Goal: Task Accomplishment & Management: Complete application form

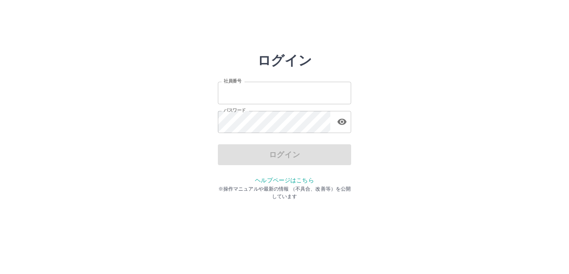
type input "*******"
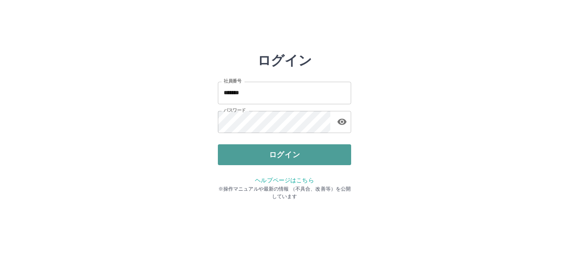
click at [291, 155] on button "ログイン" at bounding box center [284, 154] width 133 height 21
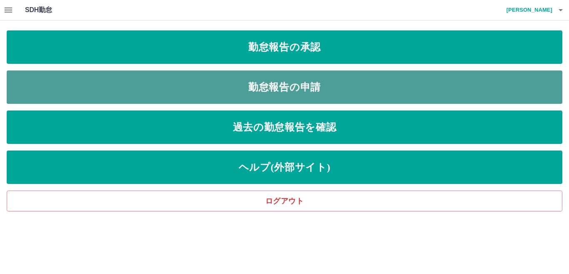
click at [286, 83] on link "勤怠報告の申請" at bounding box center [285, 86] width 556 height 33
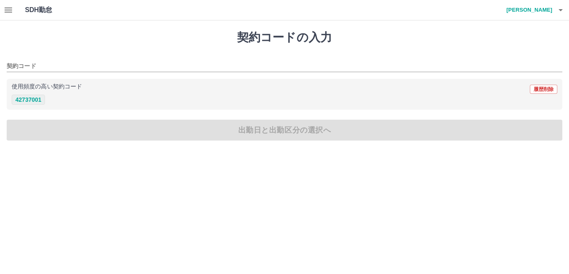
click at [36, 102] on button "42737001" at bounding box center [28, 100] width 33 height 10
type input "********"
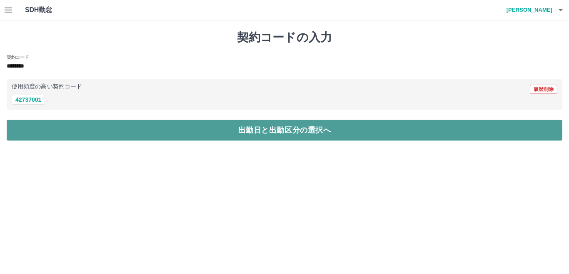
click at [238, 129] on button "出勤日と出勤区分の選択へ" at bounding box center [285, 130] width 556 height 21
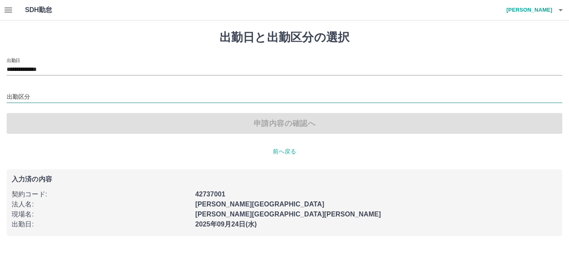
click at [33, 97] on input "出勤区分" at bounding box center [285, 97] width 556 height 10
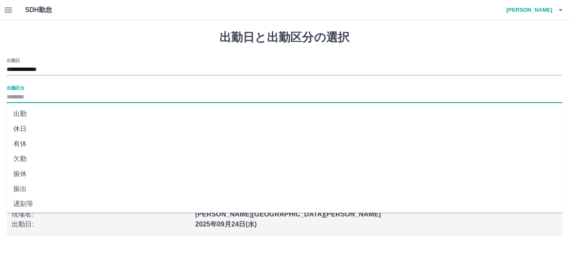
click at [20, 94] on input "出勤区分" at bounding box center [285, 97] width 556 height 10
click at [20, 116] on li "出勤" at bounding box center [285, 113] width 556 height 15
type input "**"
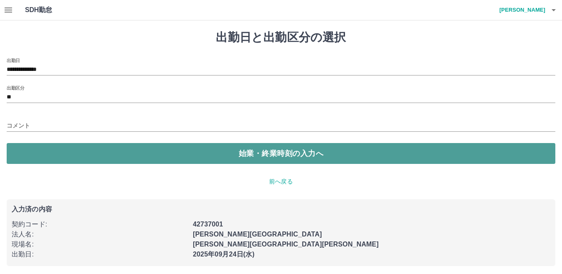
click at [262, 148] on button "始業・終業時刻の入力へ" at bounding box center [281, 153] width 549 height 21
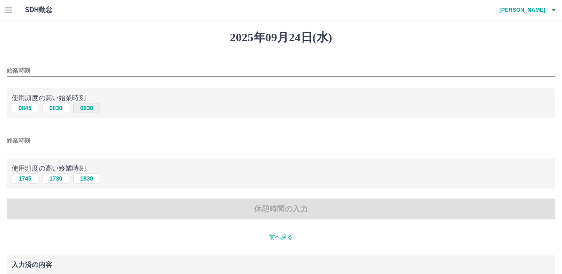
click at [90, 109] on button "0930" at bounding box center [86, 108] width 27 height 10
type input "****"
click at [89, 179] on button "1830" at bounding box center [86, 178] width 27 height 10
type input "****"
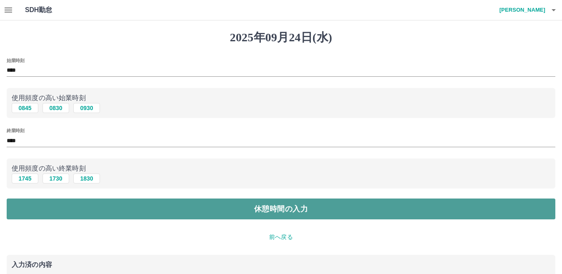
click at [276, 207] on button "休憩時間の入力" at bounding box center [281, 208] width 549 height 21
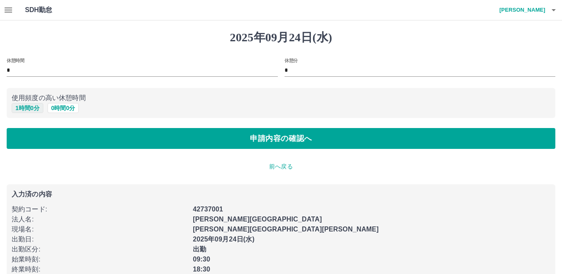
click at [27, 108] on button "1 時間 0 分" at bounding box center [28, 108] width 32 height 10
type input "*"
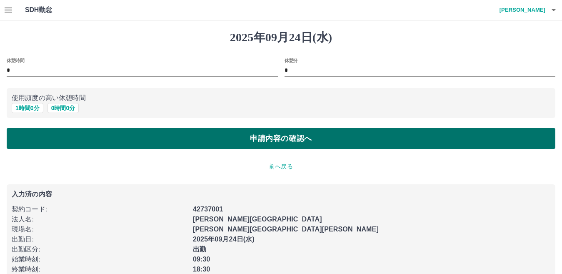
click at [262, 138] on button "申請内容の確認へ" at bounding box center [281, 138] width 549 height 21
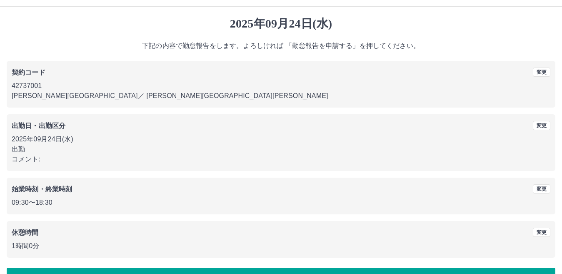
scroll to position [38, 0]
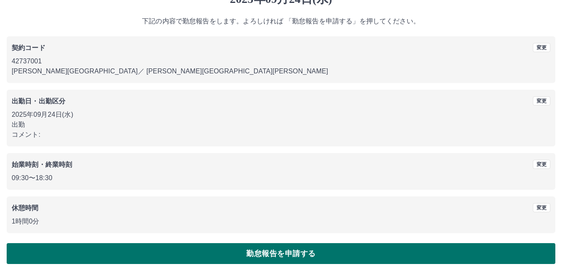
click at [261, 254] on button "勤怠報告を申請する" at bounding box center [281, 253] width 549 height 21
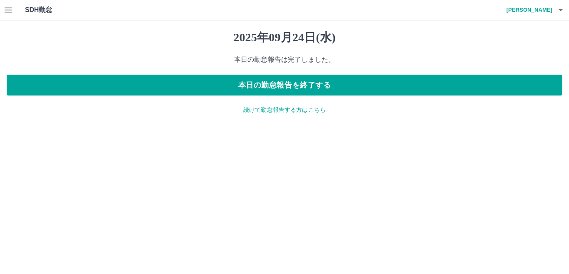
click at [280, 110] on p "続けて勤怠報告する方はこちら" at bounding box center [285, 109] width 556 height 9
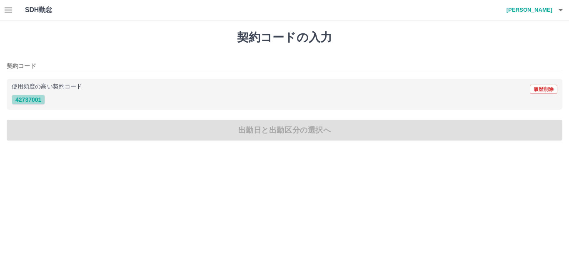
click at [28, 96] on button "42737001" at bounding box center [28, 100] width 33 height 10
type input "********"
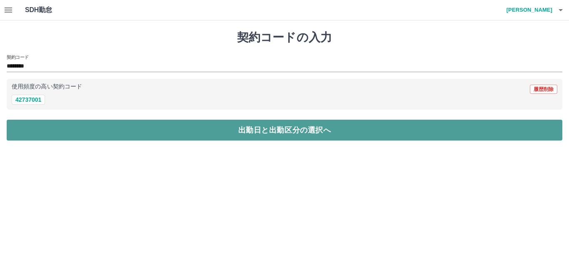
click at [175, 129] on button "出勤日と出勤区分の選択へ" at bounding box center [285, 130] width 556 height 21
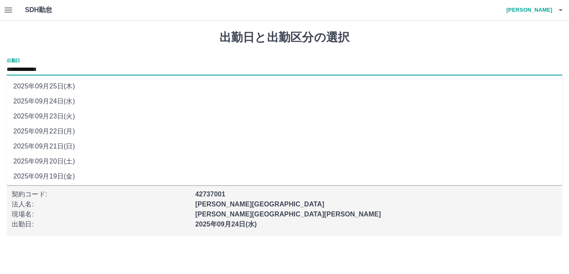
click at [61, 65] on input "**********" at bounding box center [285, 70] width 556 height 10
click at [58, 117] on li "2025年09月23日(火)" at bounding box center [285, 116] width 556 height 15
type input "**********"
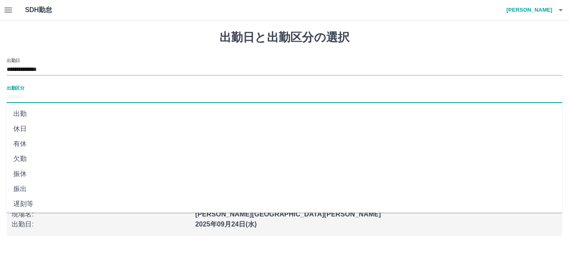
click at [38, 95] on input "出勤区分" at bounding box center [285, 97] width 556 height 10
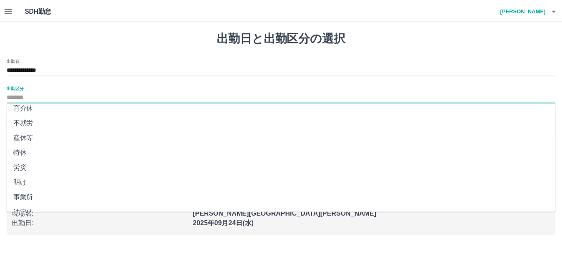
scroll to position [167, 0]
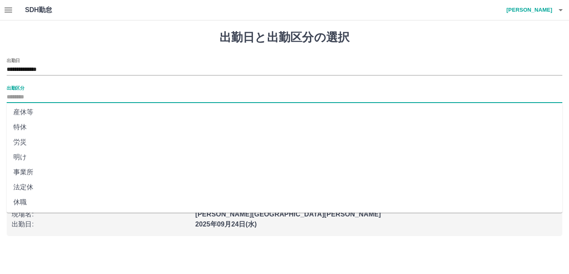
click at [23, 188] on li "法定休" at bounding box center [285, 187] width 556 height 15
type input "***"
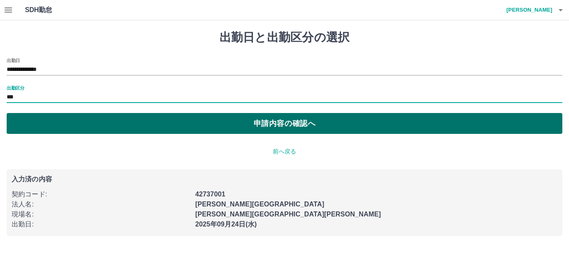
click at [292, 127] on button "申請内容の確認へ" at bounding box center [285, 123] width 556 height 21
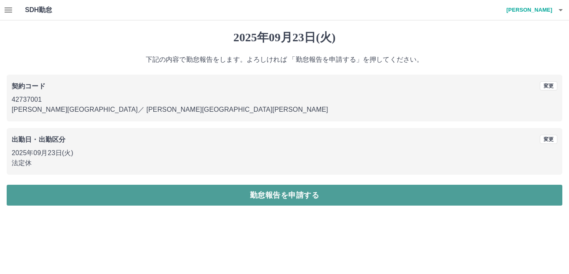
click at [304, 195] on button "勤怠報告を申請する" at bounding box center [285, 195] width 556 height 21
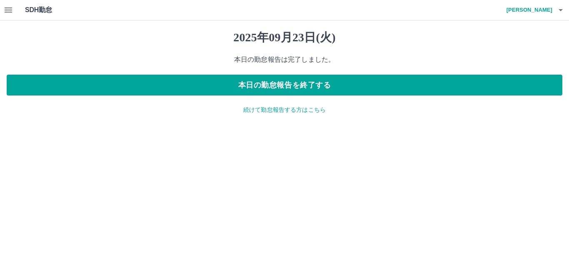
click at [294, 109] on p "続けて勤怠報告する方はこちら" at bounding box center [285, 109] width 556 height 9
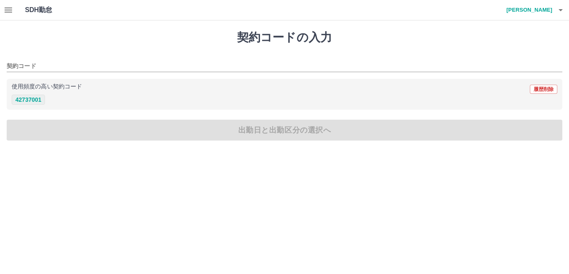
click at [32, 98] on button "42737001" at bounding box center [28, 100] width 33 height 10
type input "********"
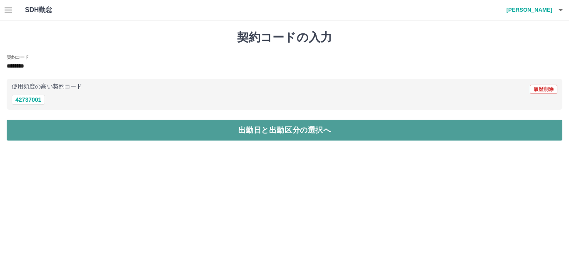
click at [191, 129] on button "出勤日と出勤区分の選択へ" at bounding box center [285, 130] width 556 height 21
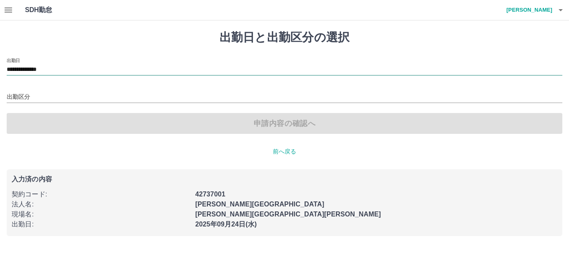
click at [65, 71] on input "**********" at bounding box center [285, 70] width 556 height 10
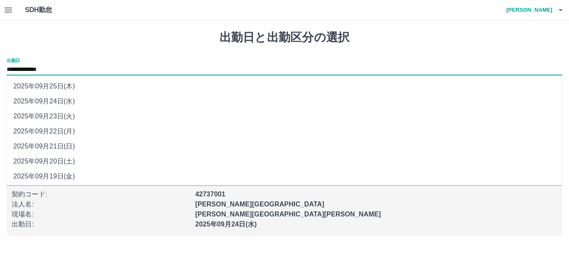
click at [54, 132] on li "2025年09月22日(月)" at bounding box center [285, 131] width 556 height 15
type input "**********"
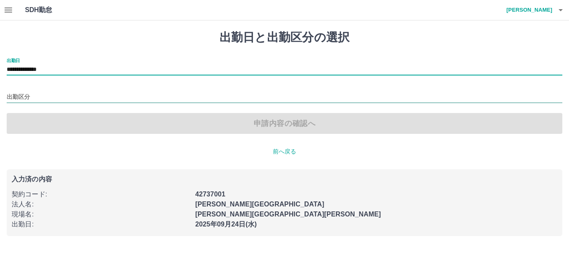
click at [33, 92] on input "出勤区分" at bounding box center [285, 97] width 556 height 10
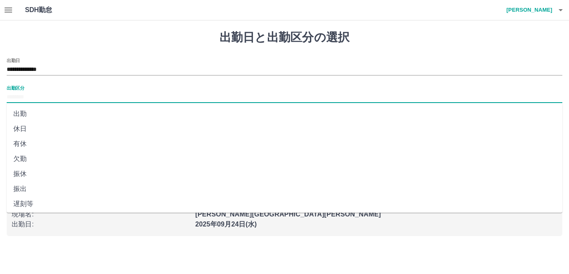
click at [20, 115] on li "出勤" at bounding box center [285, 113] width 556 height 15
type input "**"
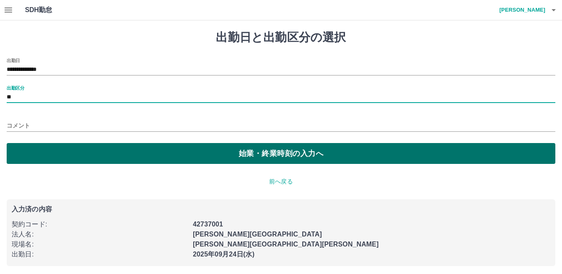
click at [219, 150] on button "始業・終業時刻の入力へ" at bounding box center [281, 153] width 549 height 21
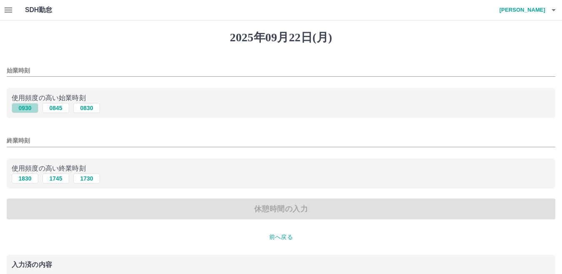
click at [23, 108] on button "0930" at bounding box center [25, 108] width 27 height 10
type input "****"
drag, startPoint x: 25, startPoint y: 175, endPoint x: 39, endPoint y: 177, distance: 14.2
click at [25, 175] on button "1830" at bounding box center [25, 178] width 27 height 10
type input "****"
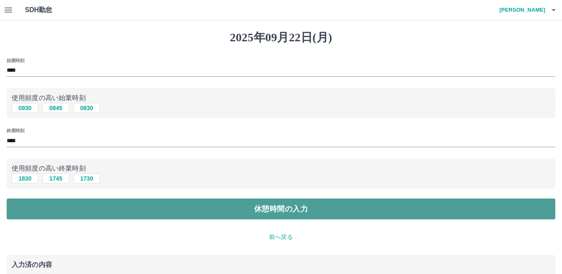
click at [265, 203] on button "休憩時間の入力" at bounding box center [281, 208] width 549 height 21
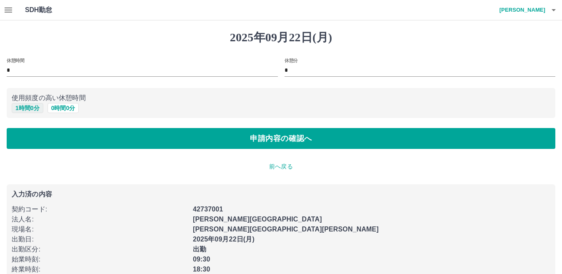
click at [29, 105] on button "1 時間 0 分" at bounding box center [28, 108] width 32 height 10
type input "*"
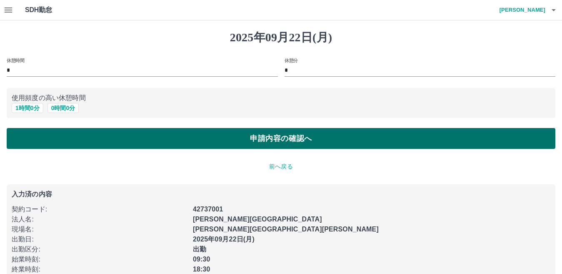
click at [253, 140] on button "申請内容の確認へ" at bounding box center [281, 138] width 549 height 21
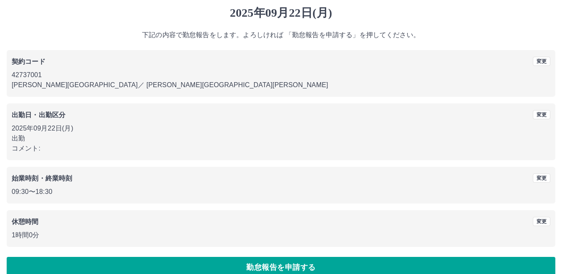
scroll to position [38, 0]
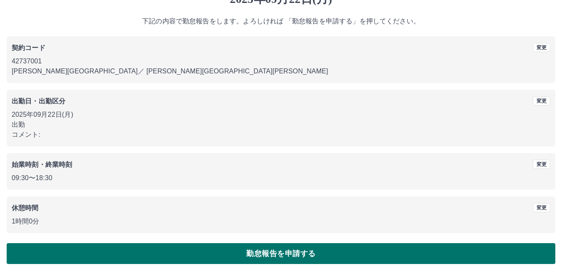
click at [303, 250] on button "勤怠報告を申請する" at bounding box center [281, 253] width 549 height 21
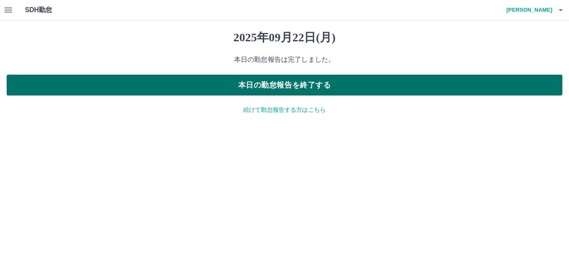
click at [264, 83] on button "本日の勤怠報告を終了する" at bounding box center [285, 85] width 556 height 21
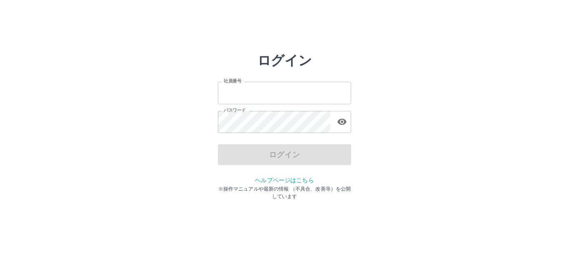
type input "*******"
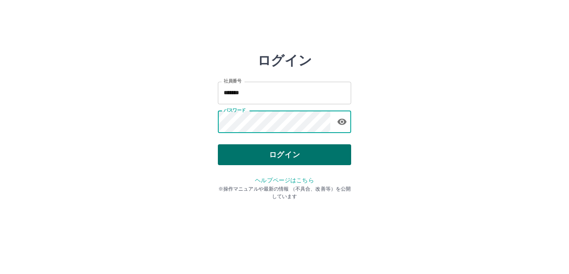
click at [291, 152] on button "ログイン" at bounding box center [284, 154] width 133 height 21
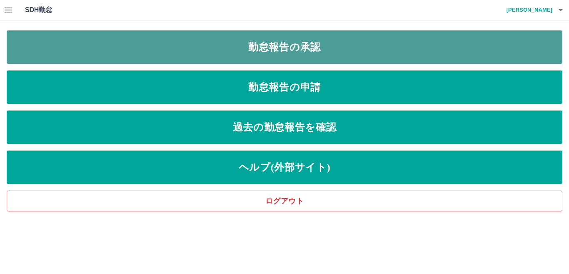
click at [243, 45] on link "勤怠報告の承認" at bounding box center [285, 46] width 556 height 33
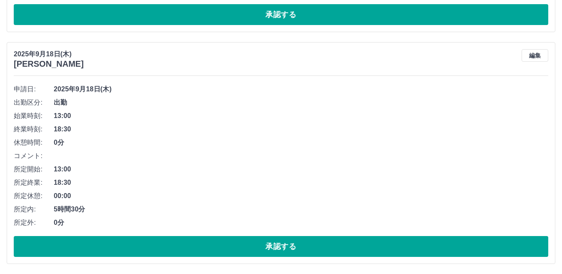
scroll to position [3798, 0]
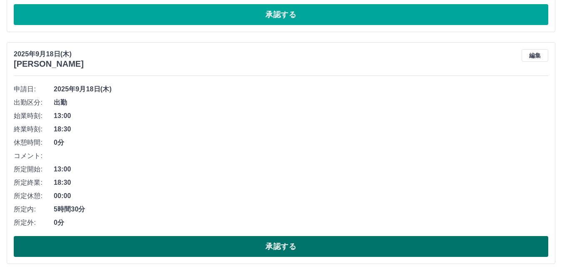
click at [253, 241] on button "承認する" at bounding box center [281, 246] width 535 height 21
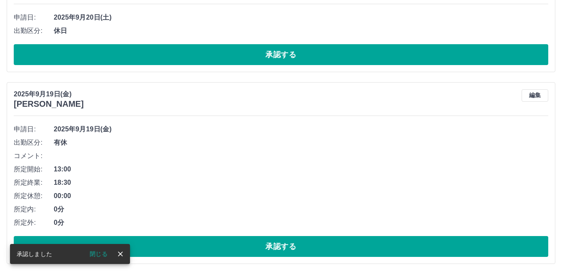
scroll to position [3566, 0]
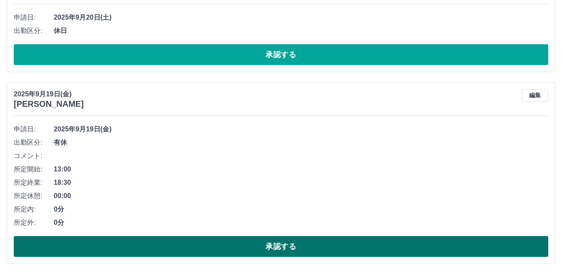
click at [253, 243] on button "承認する" at bounding box center [281, 246] width 535 height 21
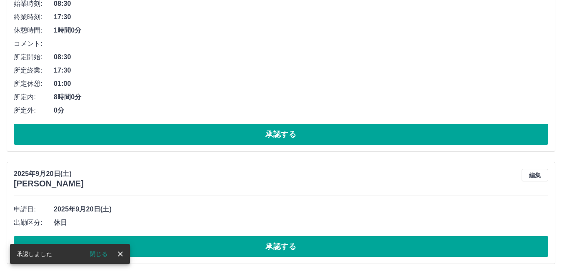
scroll to position [3374, 0]
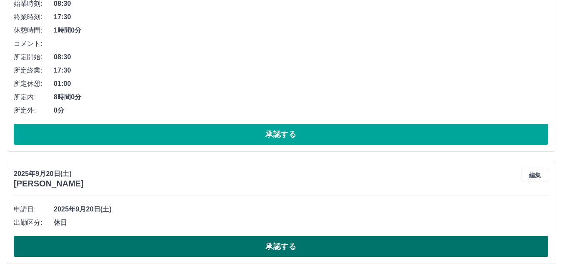
click at [270, 243] on button "承認する" at bounding box center [281, 246] width 535 height 21
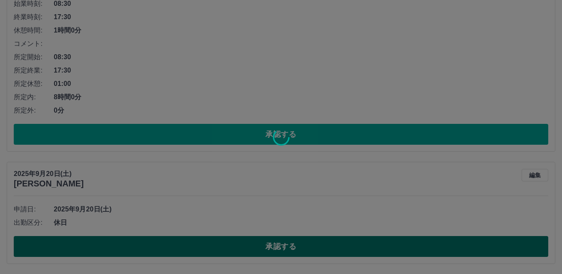
scroll to position [3262, 0]
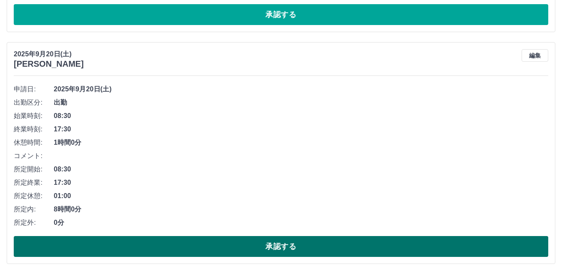
click at [293, 247] on button "承認する" at bounding box center [281, 246] width 535 height 21
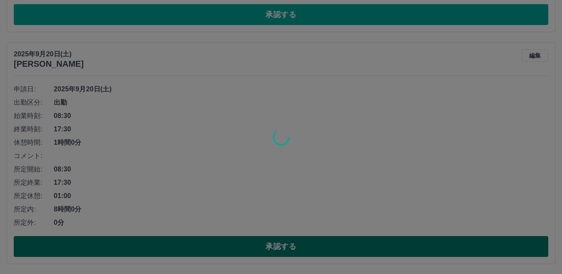
scroll to position [3030, 0]
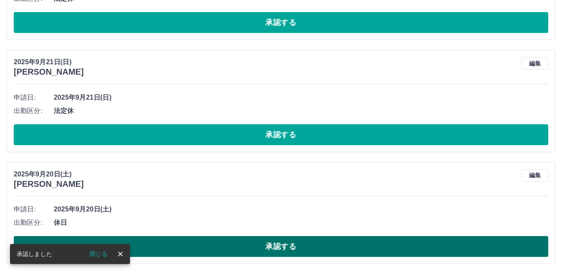
click at [281, 244] on button "承認する" at bounding box center [281, 246] width 535 height 21
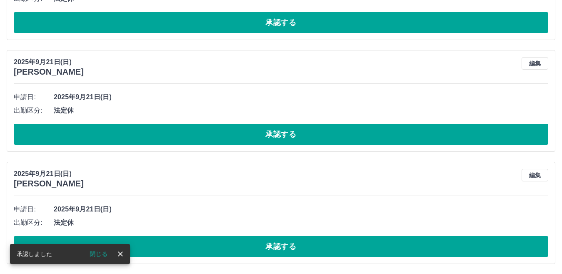
scroll to position [2919, 0]
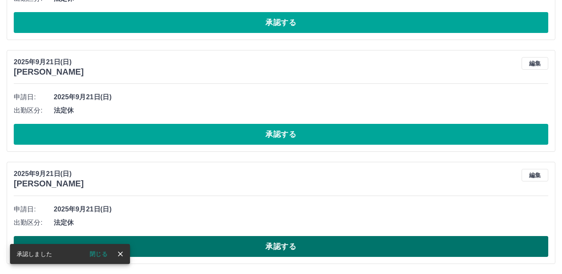
click at [281, 242] on button "承認する" at bounding box center [281, 246] width 535 height 21
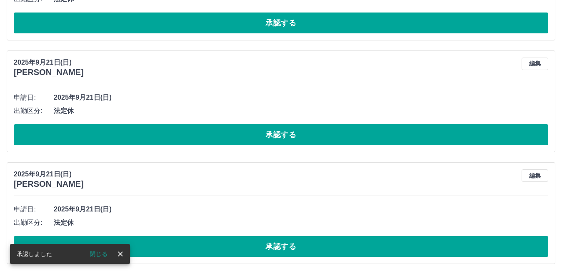
scroll to position [2807, 0]
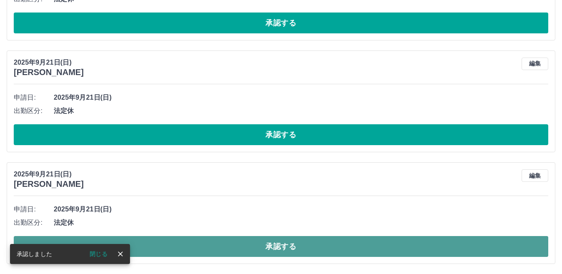
click at [237, 245] on button "承認する" at bounding box center [281, 246] width 535 height 21
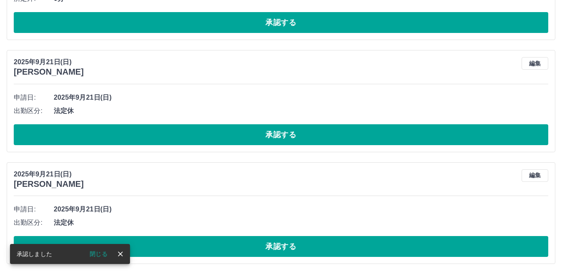
scroll to position [2695, 0]
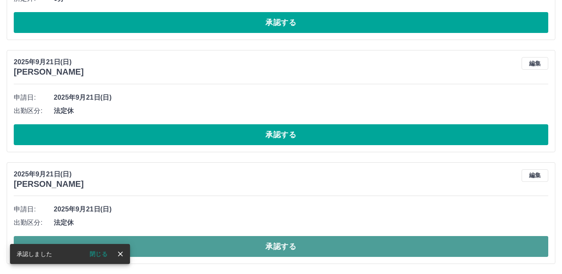
click at [258, 243] on button "承認する" at bounding box center [281, 246] width 535 height 21
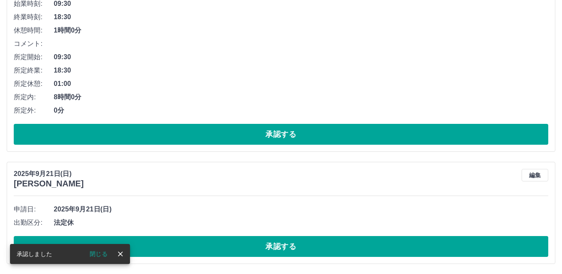
scroll to position [2583, 0]
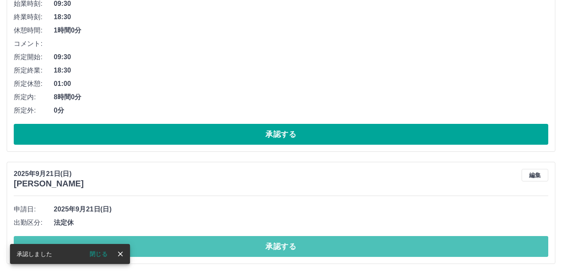
click at [262, 245] on button "承認する" at bounding box center [281, 246] width 535 height 21
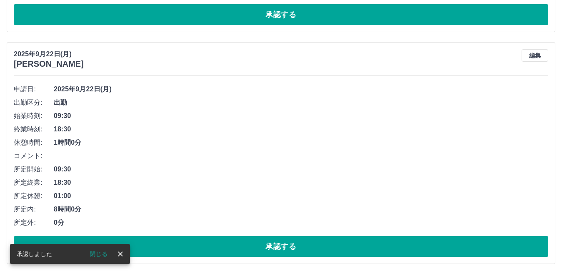
scroll to position [2471, 0]
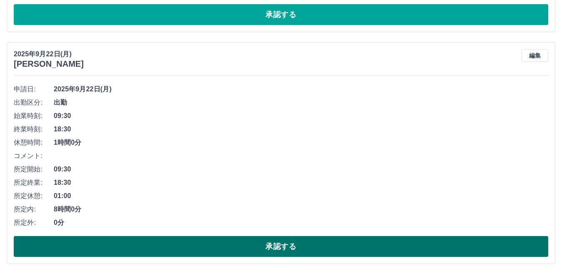
click at [277, 245] on button "承認する" at bounding box center [281, 246] width 535 height 21
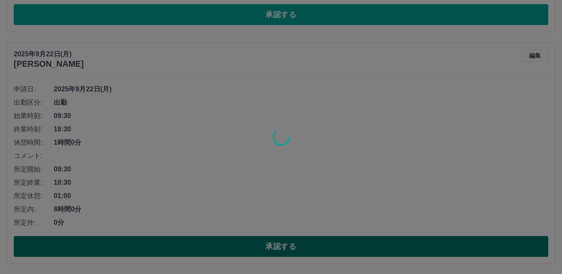
scroll to position [2239, 0]
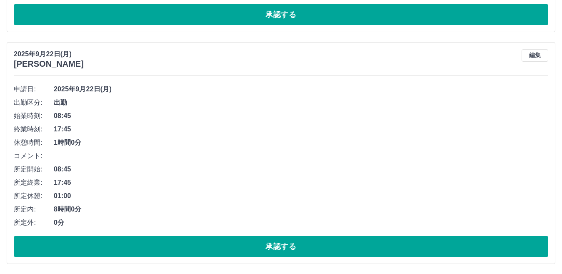
click at [277, 245] on button "承認する" at bounding box center [281, 246] width 535 height 21
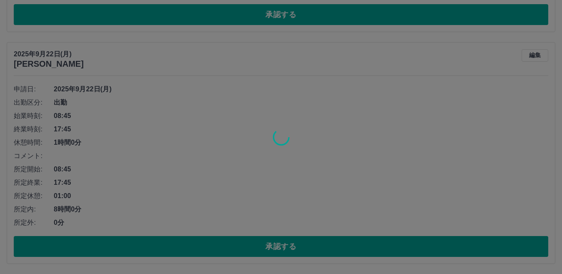
scroll to position [2008, 0]
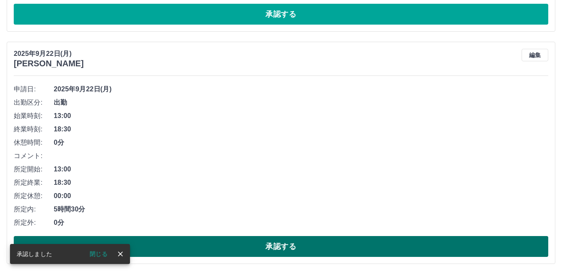
click at [278, 246] on button "承認する" at bounding box center [281, 246] width 535 height 21
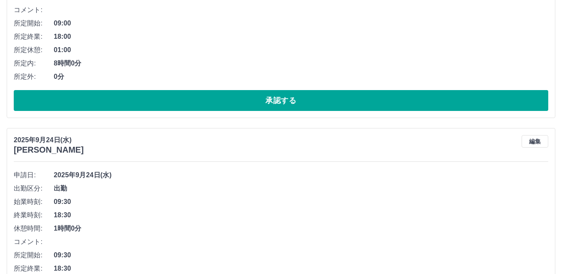
scroll to position [0, 0]
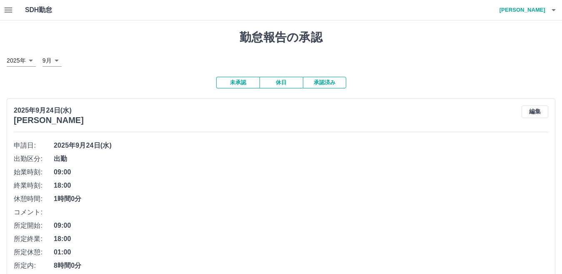
click at [8, 10] on icon "button" at bounding box center [9, 10] width 8 height 5
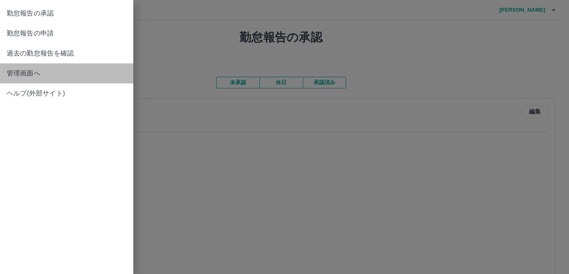
click at [29, 73] on span "管理画面へ" at bounding box center [67, 73] width 120 height 10
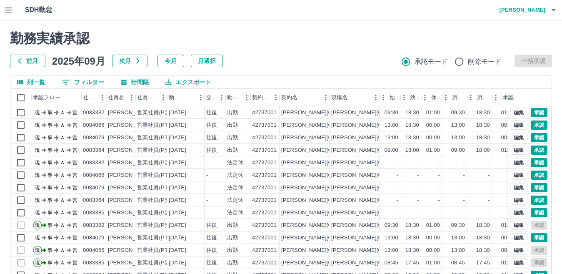
click at [83, 81] on button "0 フィルター" at bounding box center [83, 82] width 56 height 13
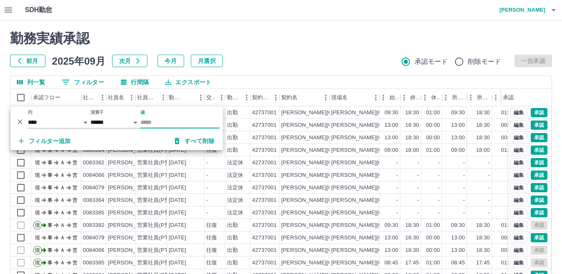
click at [164, 120] on input "値" at bounding box center [179, 122] width 79 height 12
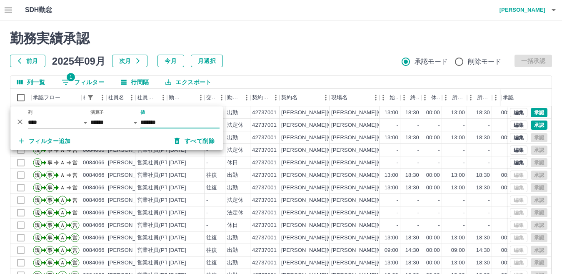
type input "*******"
click at [313, 166] on div "[PERSON_NAME][GEOGRAPHIC_DATA]" at bounding box center [305, 162] width 50 height 13
